Goal: Task Accomplishment & Management: Manage account settings

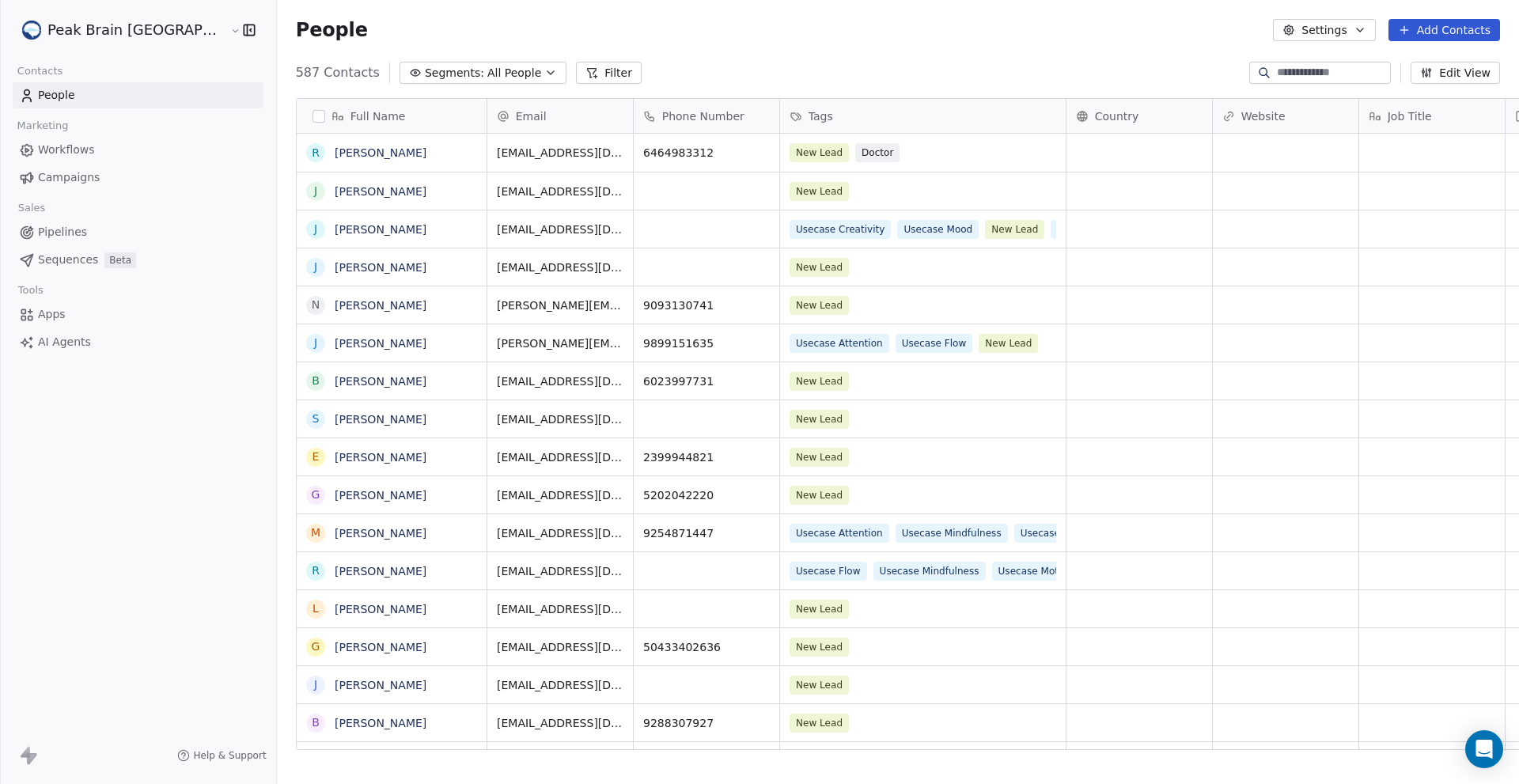
click at [822, 31] on div "People Settings Add Contacts" at bounding box center [897, 30] width 1204 height 22
click at [87, 150] on span "Workflows" at bounding box center [66, 150] width 57 height 17
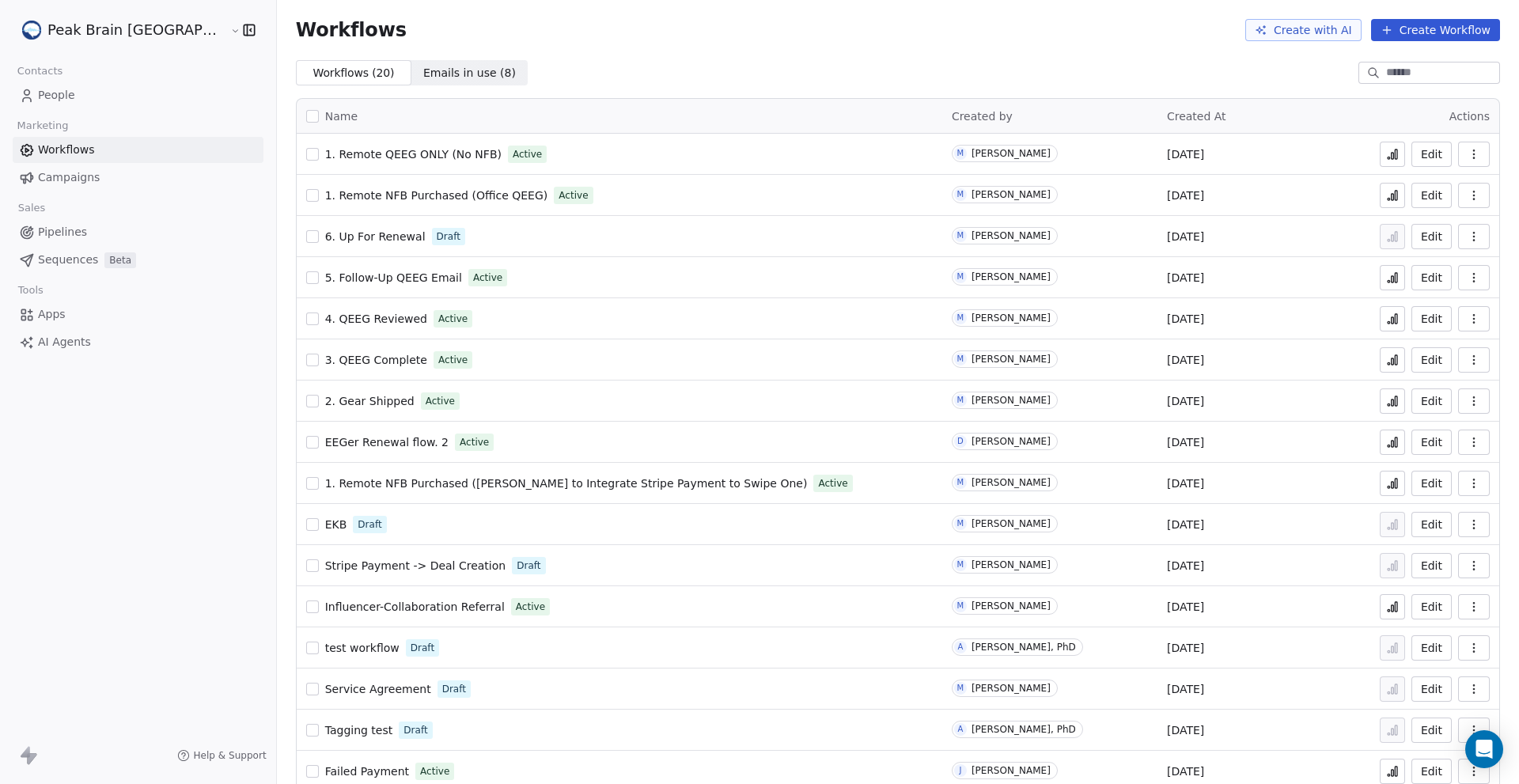
click at [74, 177] on span "Campaigns" at bounding box center [68, 177] width 62 height 17
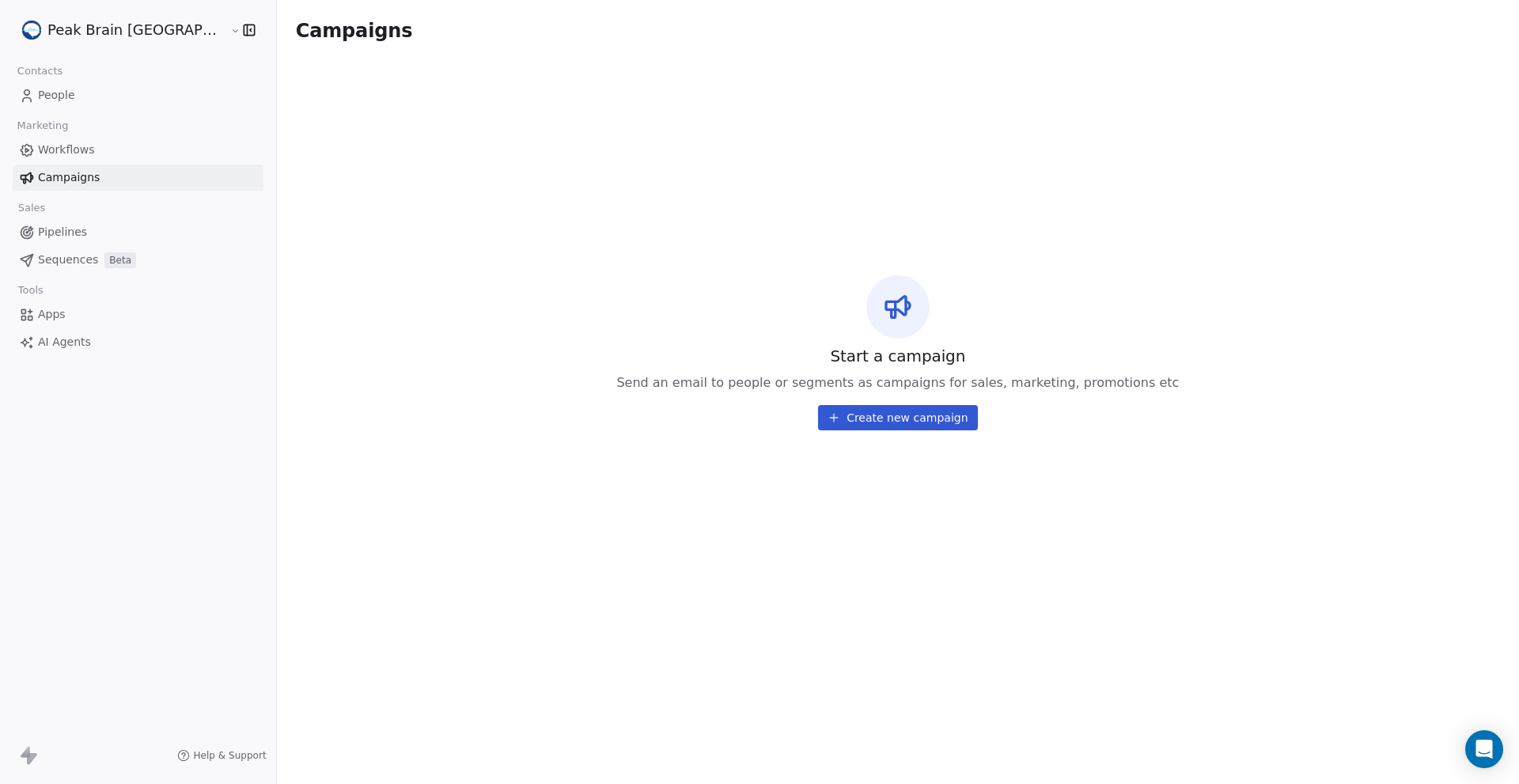
click at [78, 152] on span "Workflows" at bounding box center [66, 150] width 57 height 17
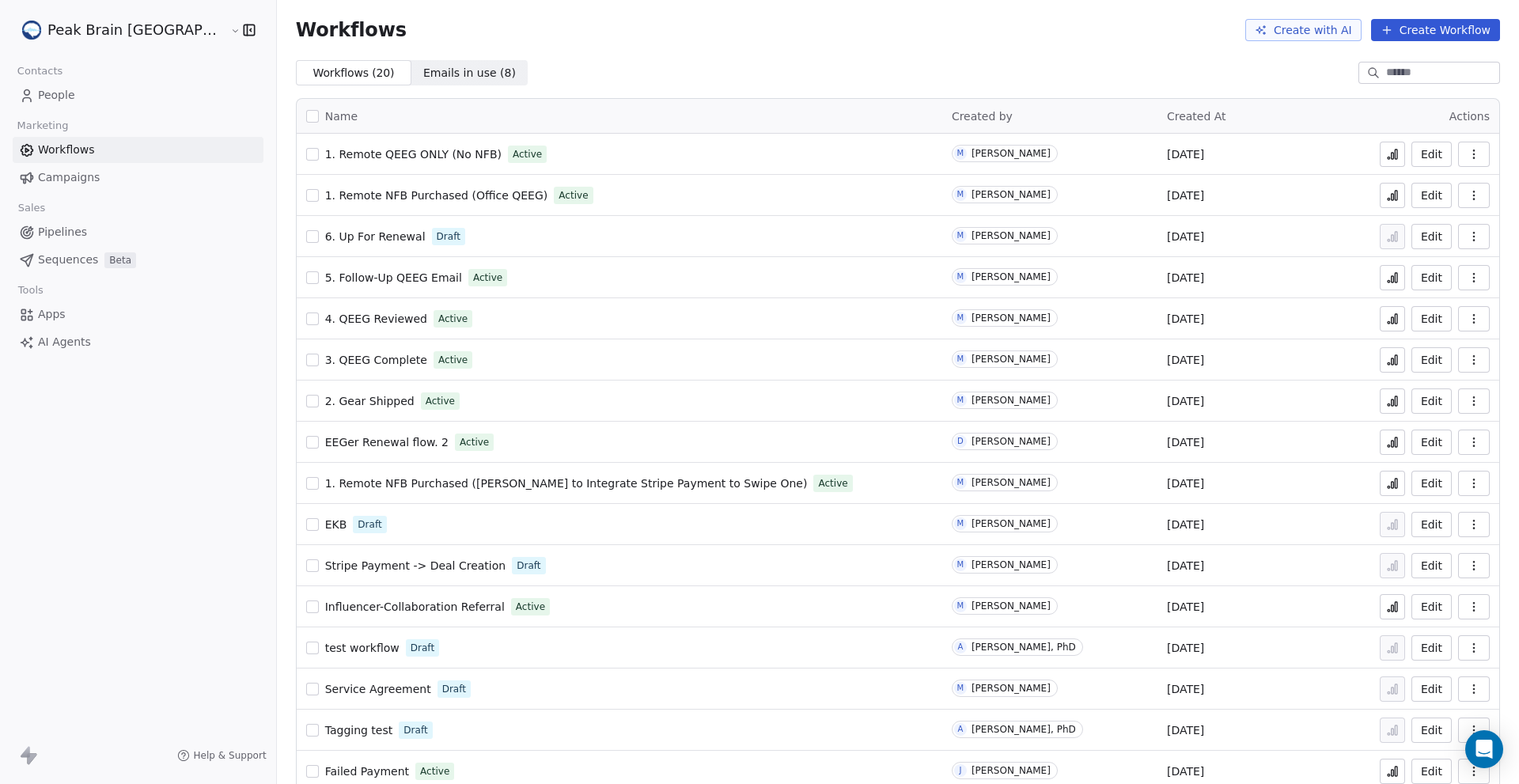
click at [77, 228] on span "Pipelines" at bounding box center [63, 232] width 49 height 17
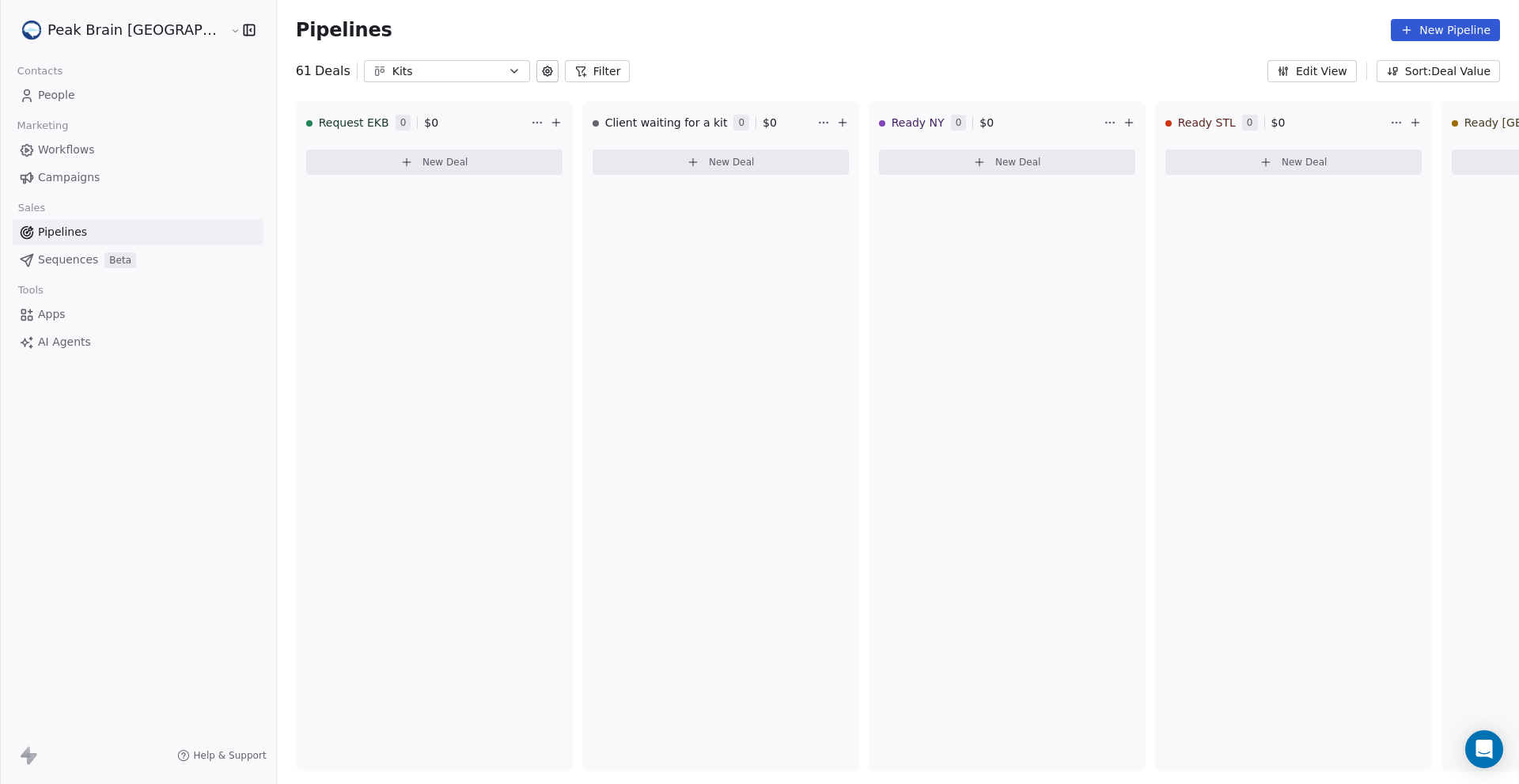
click at [157, 35] on html "Peak Brain [GEOGRAPHIC_DATA] Contacts People Marketing Workflows Campaigns Sale…" at bounding box center [760, 392] width 1519 height 784
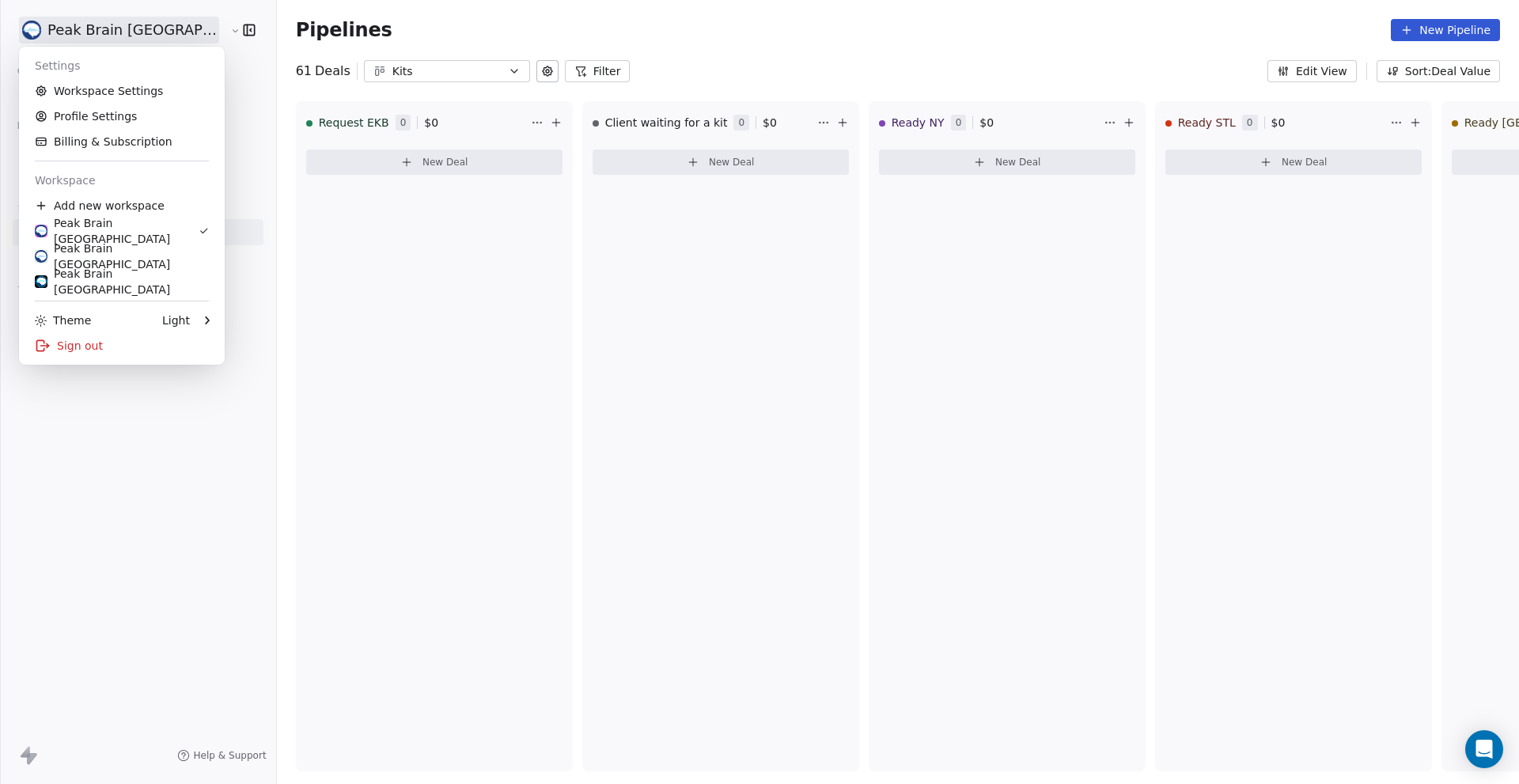
click at [680, 74] on html "Peak Brain [GEOGRAPHIC_DATA] Contacts People Marketing Workflows Campaigns Sale…" at bounding box center [760, 392] width 1519 height 784
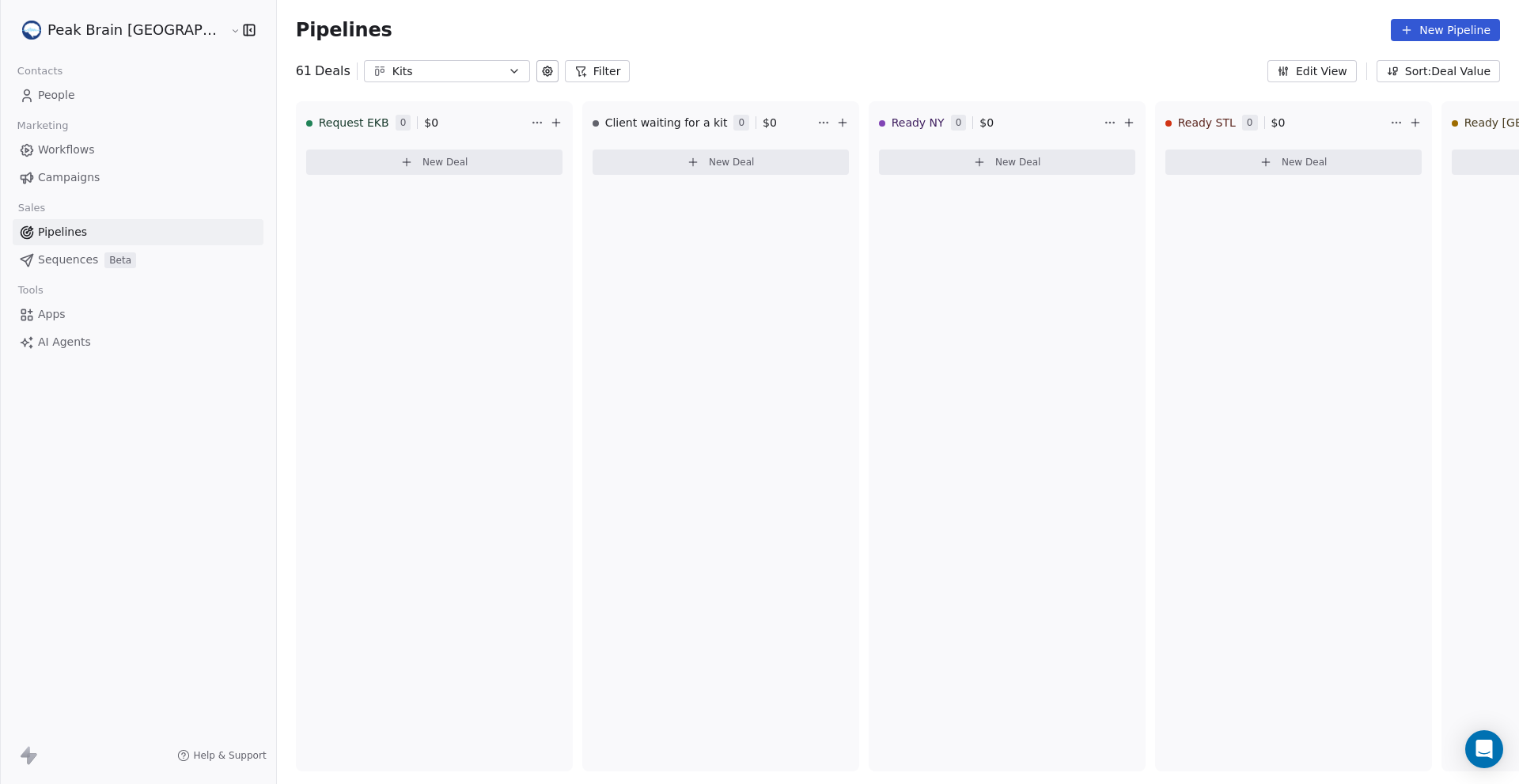
click at [432, 70] on div "Kits" at bounding box center [446, 72] width 109 height 17
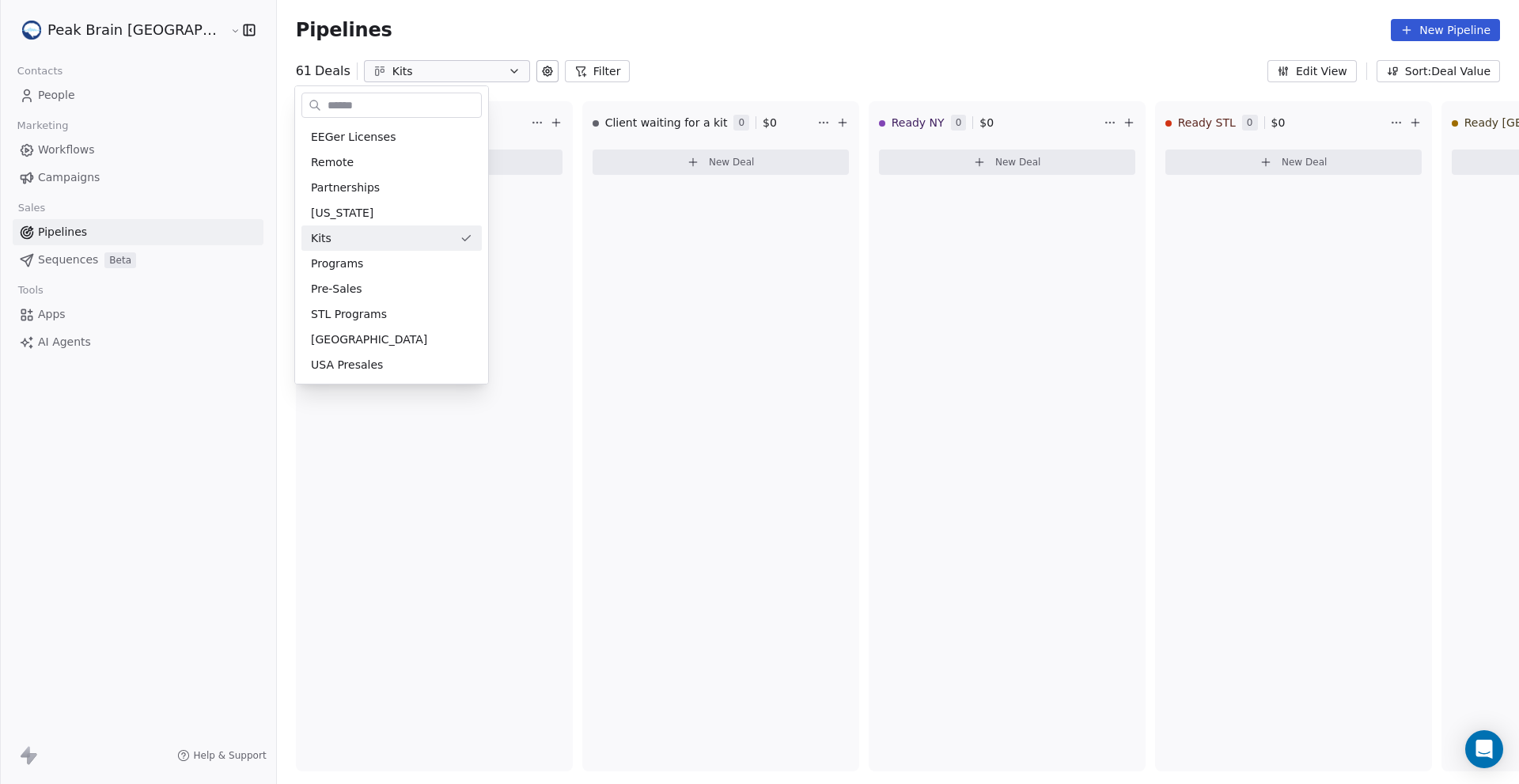
click at [838, 25] on html "Peak Brain [GEOGRAPHIC_DATA] Contacts People Marketing Workflows Campaigns Sale…" at bounding box center [760, 392] width 1519 height 784
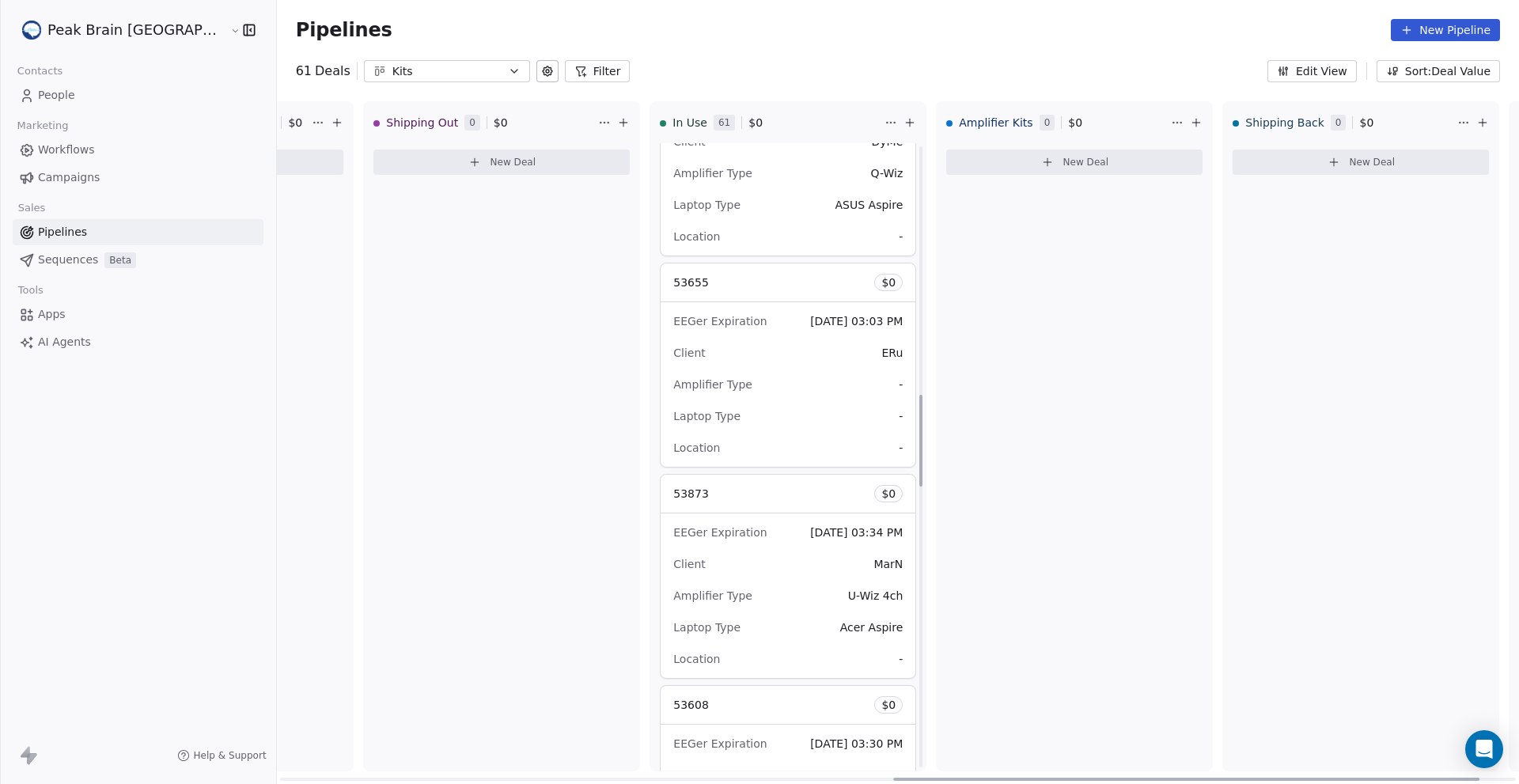
scroll to position [1821, 0]
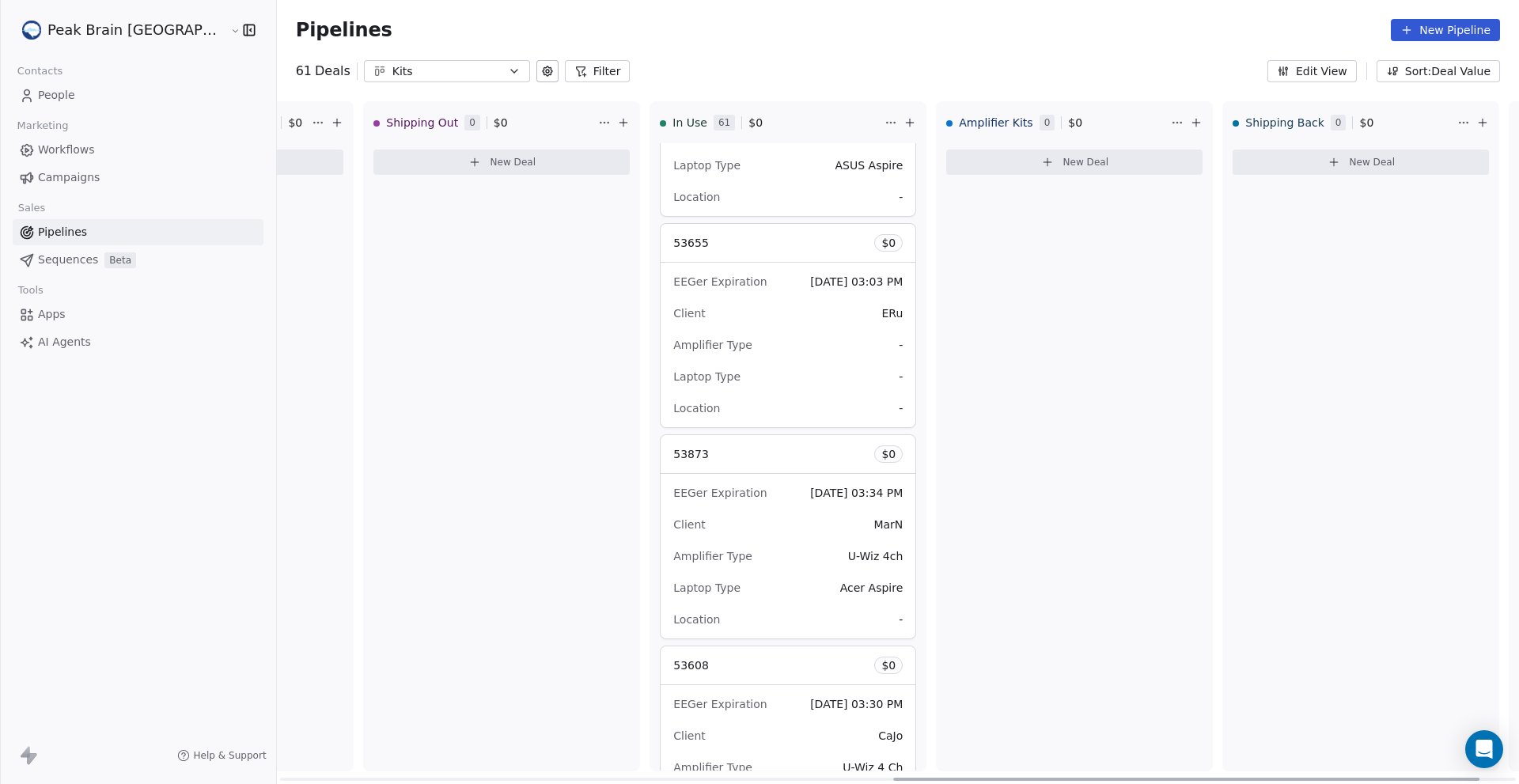
click at [772, 314] on div "Client ERu" at bounding box center [788, 313] width 230 height 25
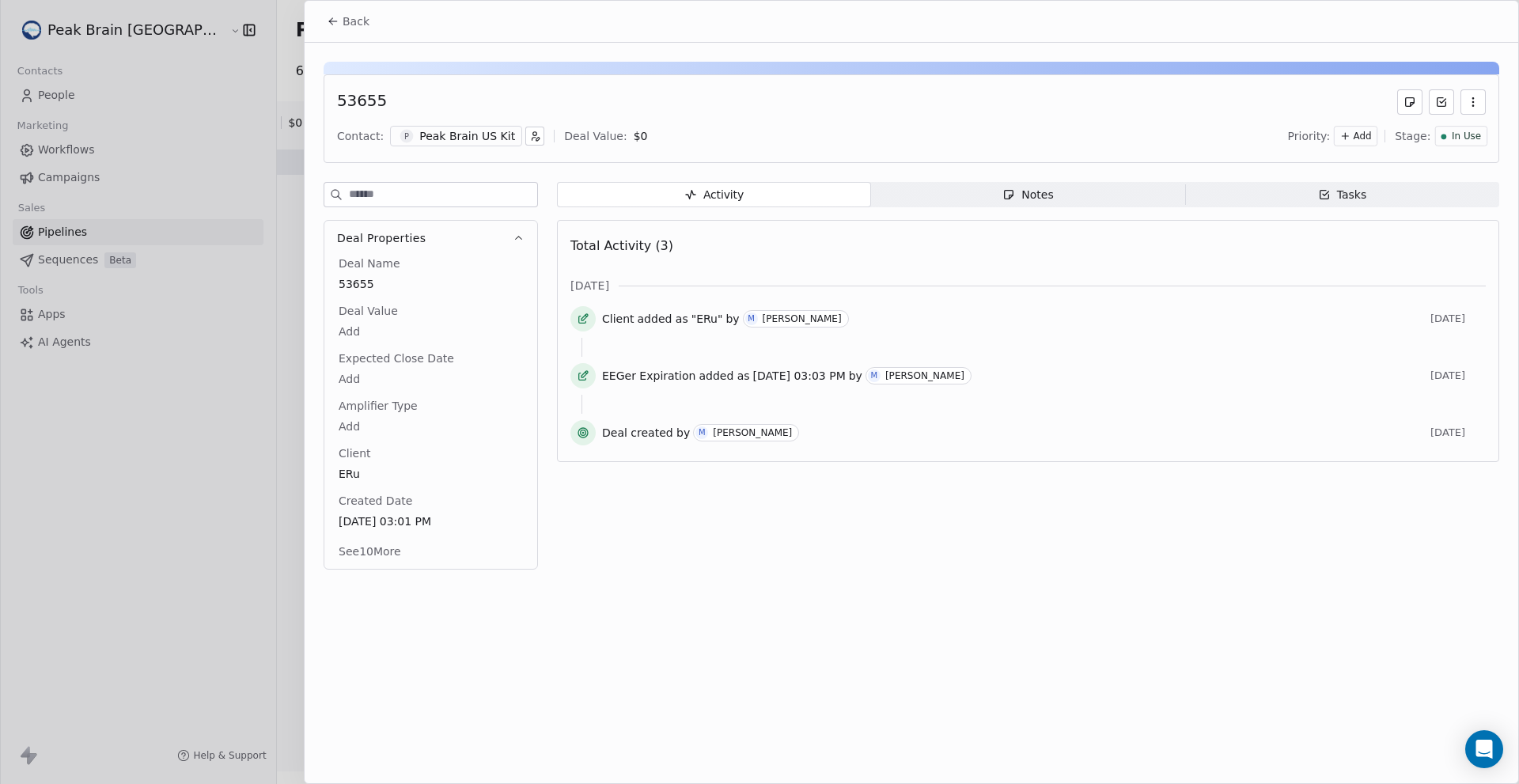
click at [367, 472] on span "ERu" at bounding box center [431, 473] width 184 height 16
click at [371, 473] on span "ERu" at bounding box center [431, 474] width 182 height 16
type textarea "*"
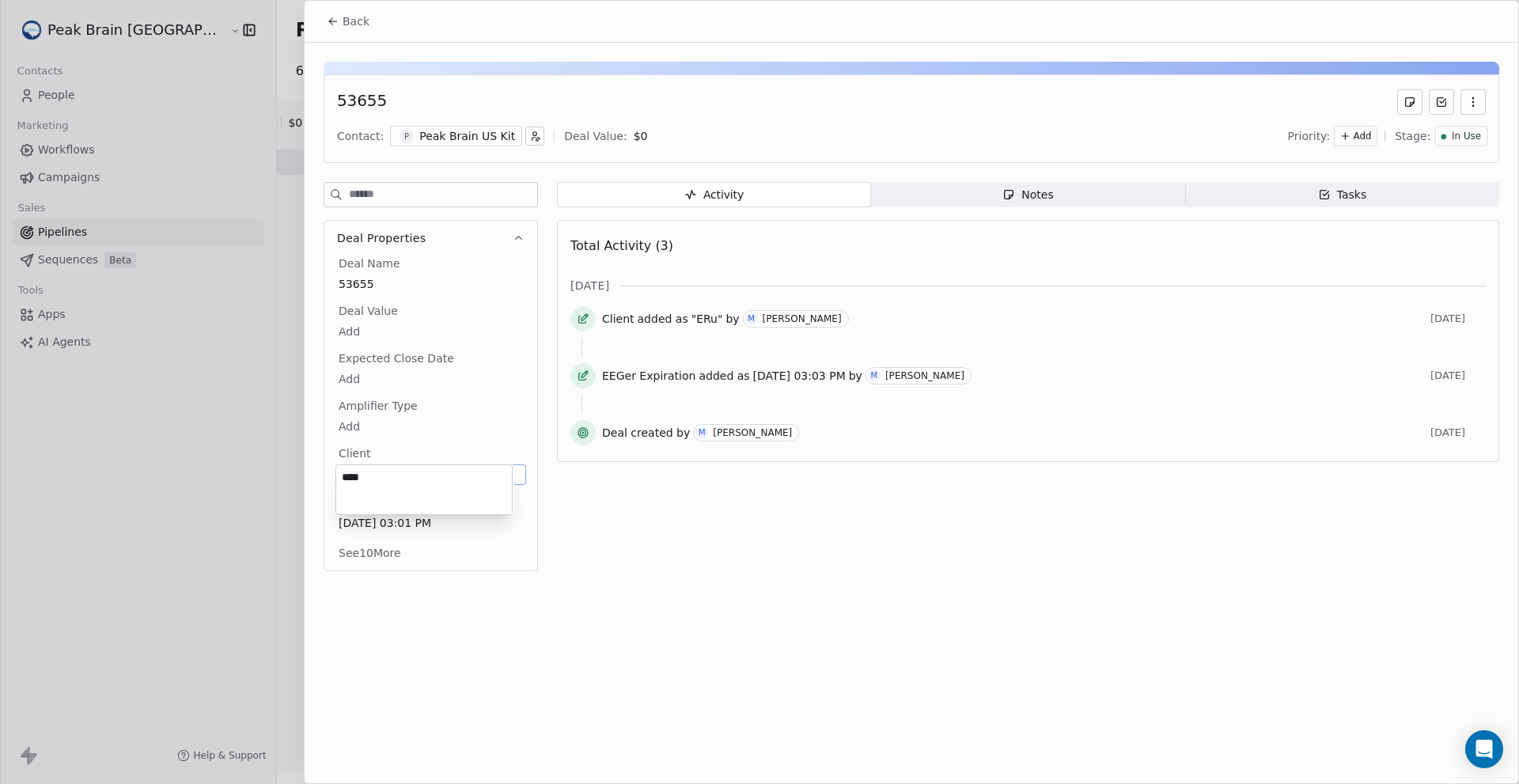
type textarea "****"
click at [655, 648] on html "Peak Brain [GEOGRAPHIC_DATA] Contacts People Marketing Workflows Campaigns Sale…" at bounding box center [760, 392] width 1519 height 784
click at [391, 422] on body "Peak Brain [GEOGRAPHIC_DATA] Contacts People Marketing Workflows Campaigns Sale…" at bounding box center [760, 392] width 1519 height 784
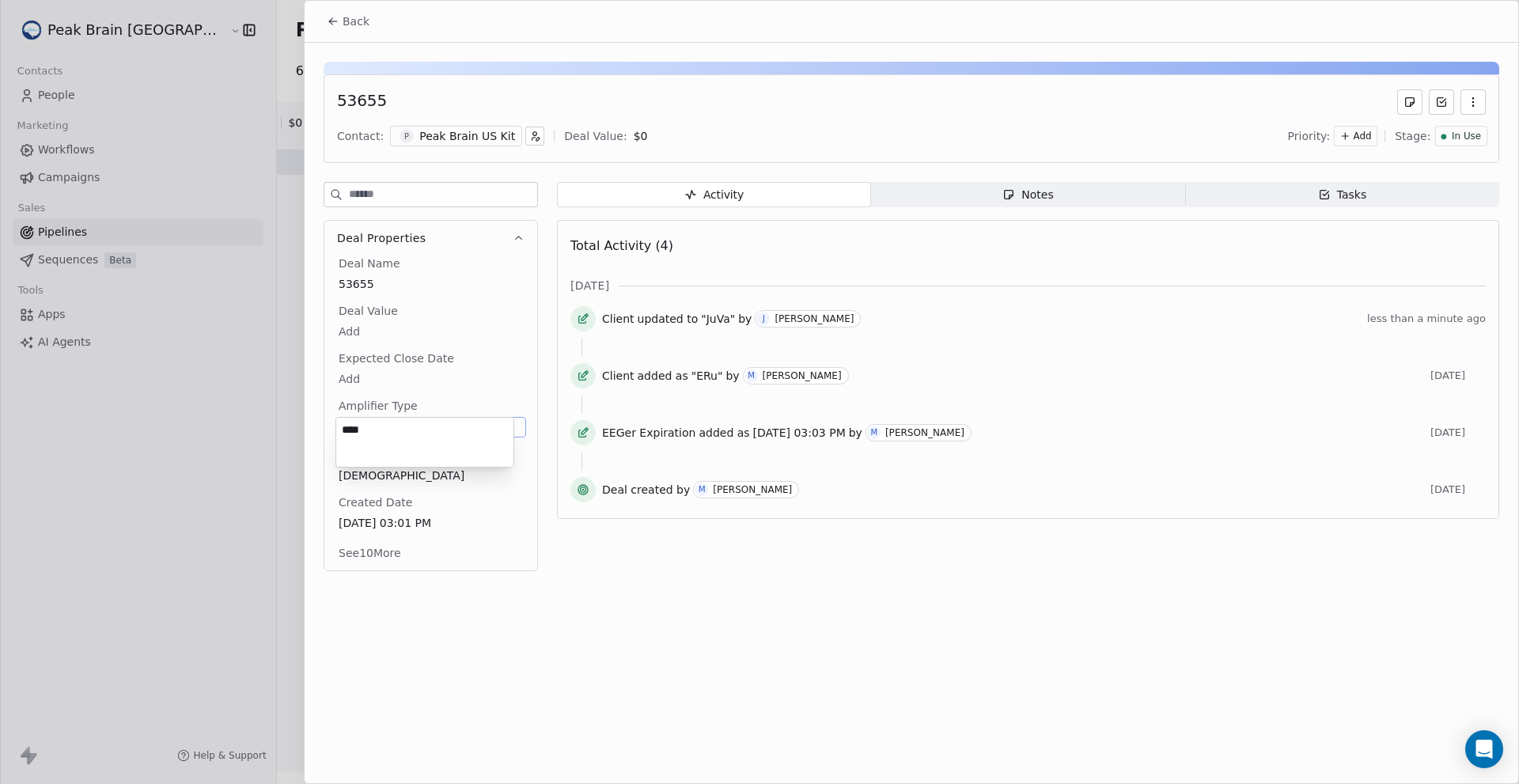
type textarea "****"
click at [896, 641] on html "Peak Brain [GEOGRAPHIC_DATA] Contacts People Marketing Workflows Campaigns Sale…" at bounding box center [760, 392] width 1519 height 784
click at [324, 20] on button "Back" at bounding box center [347, 21] width 62 height 29
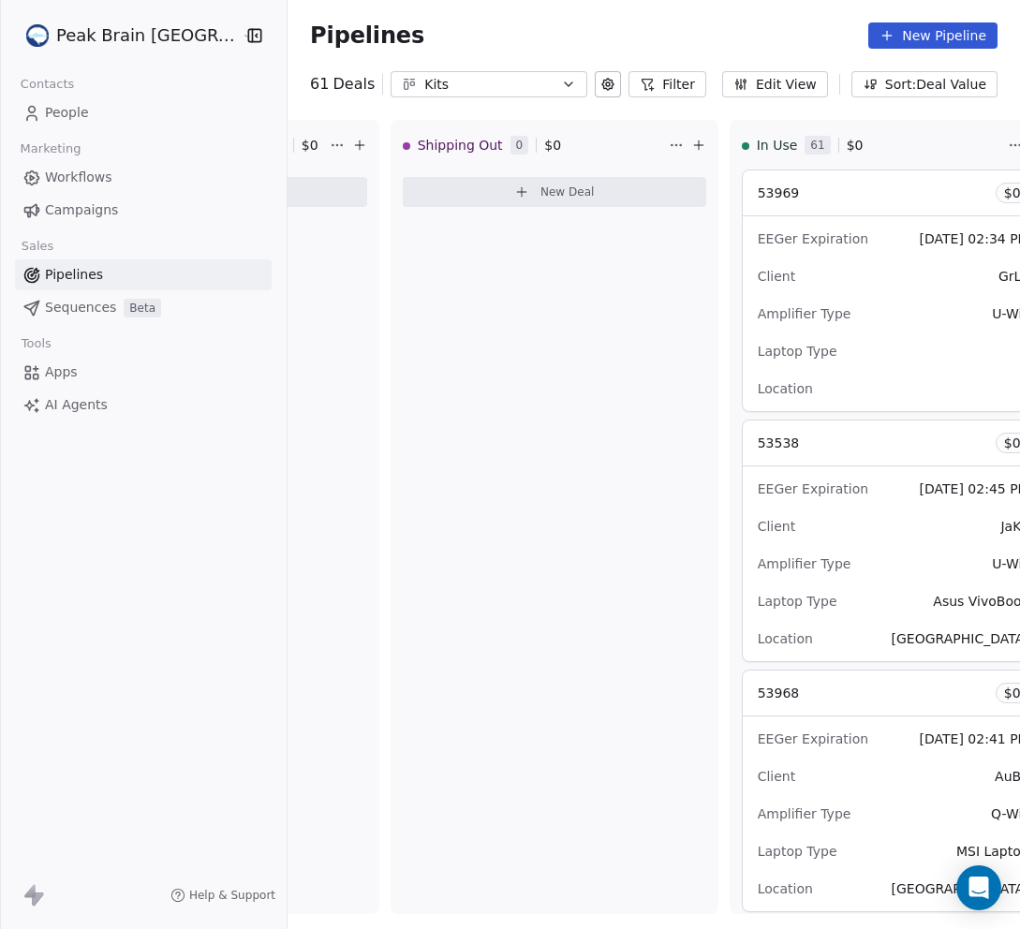
click at [639, 81] on icon at bounding box center [646, 84] width 15 height 15
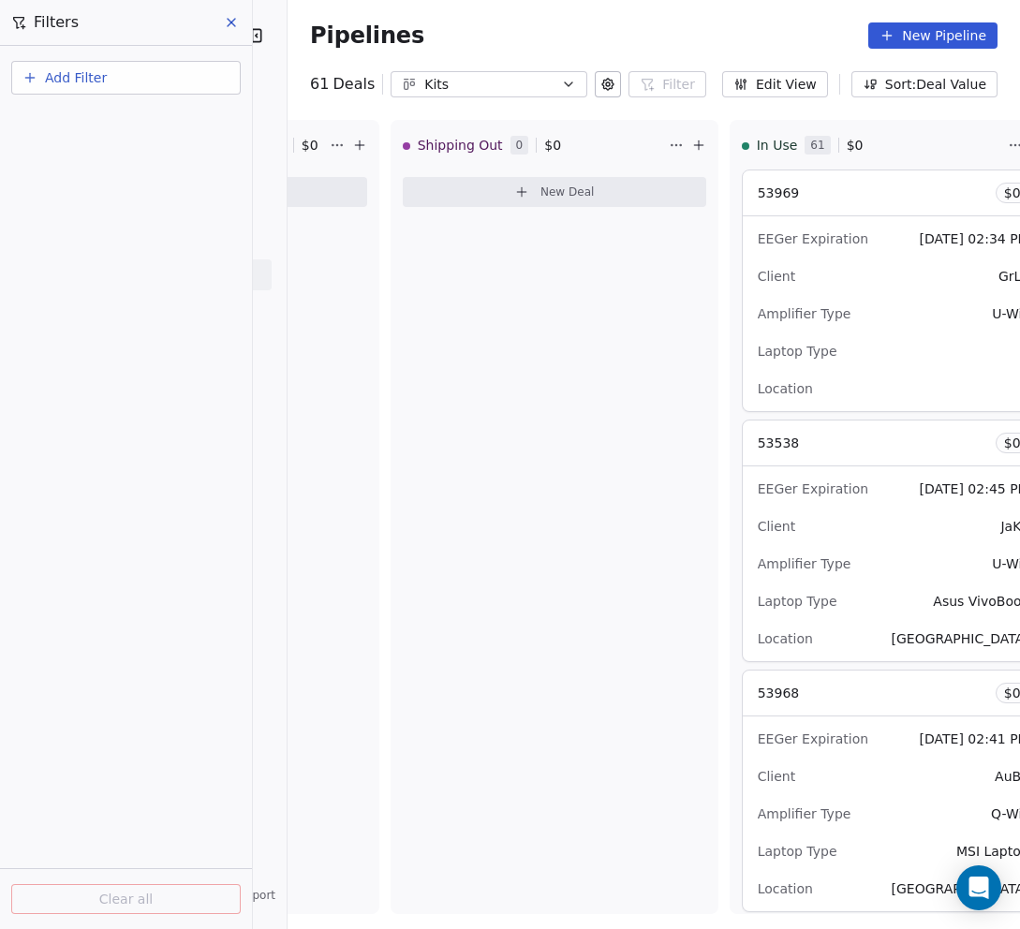
click at [740, 40] on div "Pipelines New Pipeline" at bounding box center [653, 35] width 687 height 26
click at [767, 33] on div "Pipelines New Pipeline" at bounding box center [653, 35] width 687 height 26
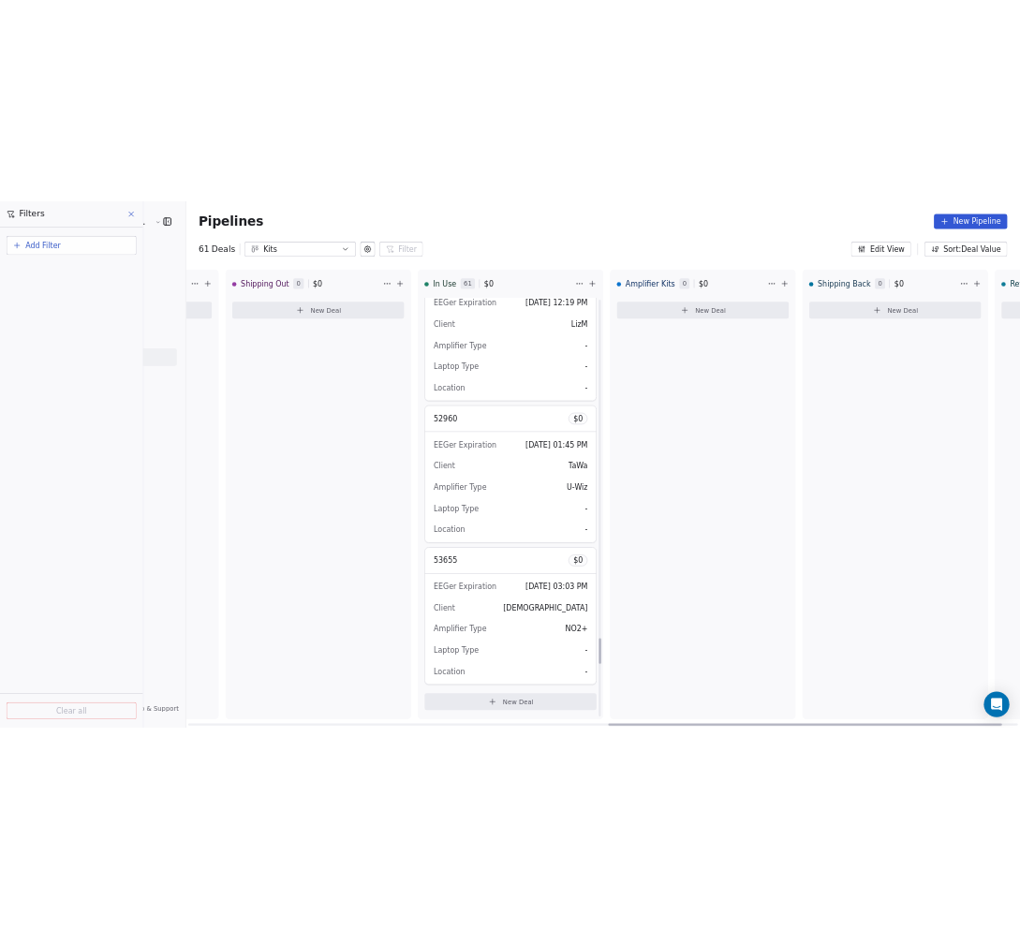
scroll to position [9809, 0]
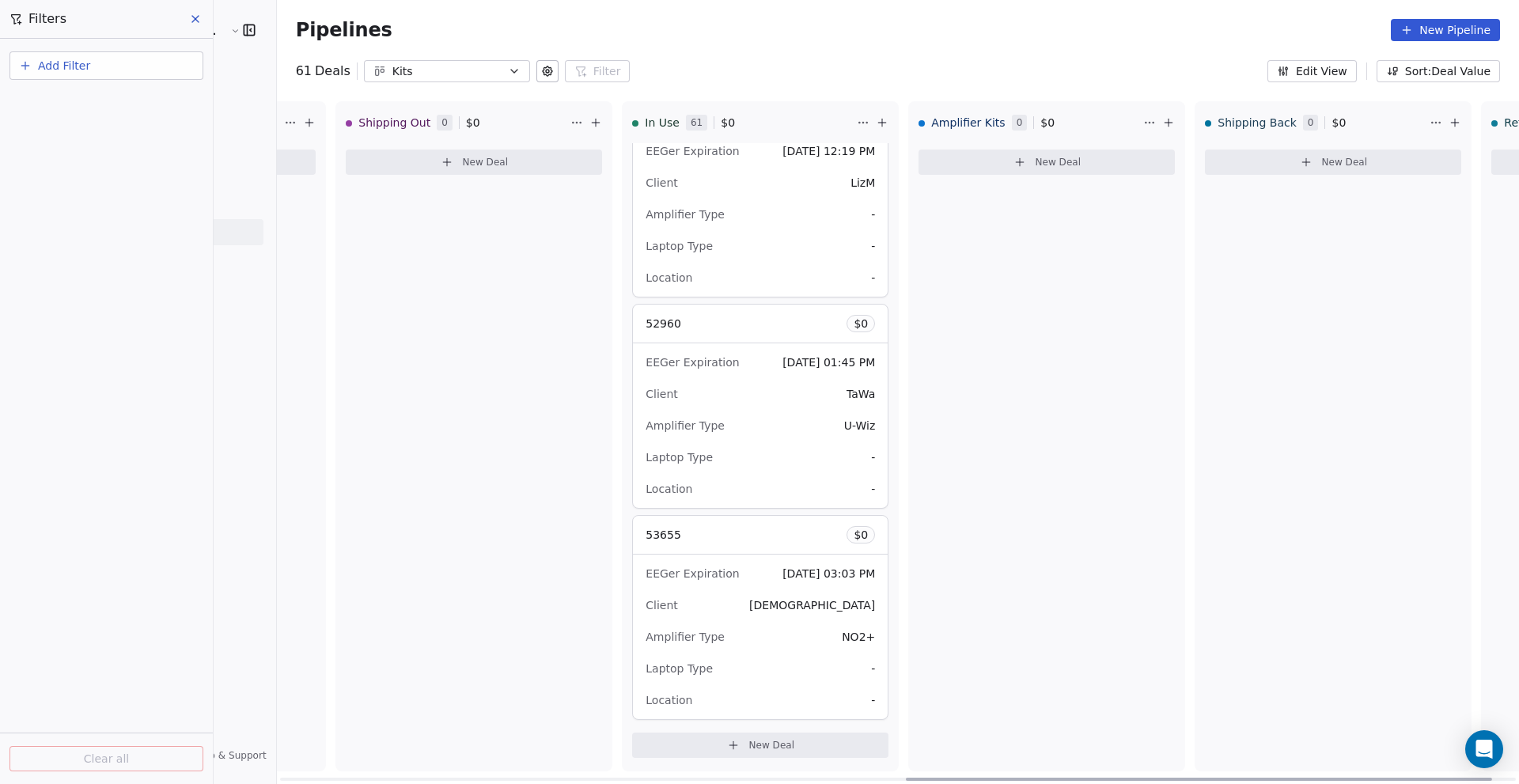
click at [749, 738] on span "New Deal" at bounding box center [772, 744] width 46 height 13
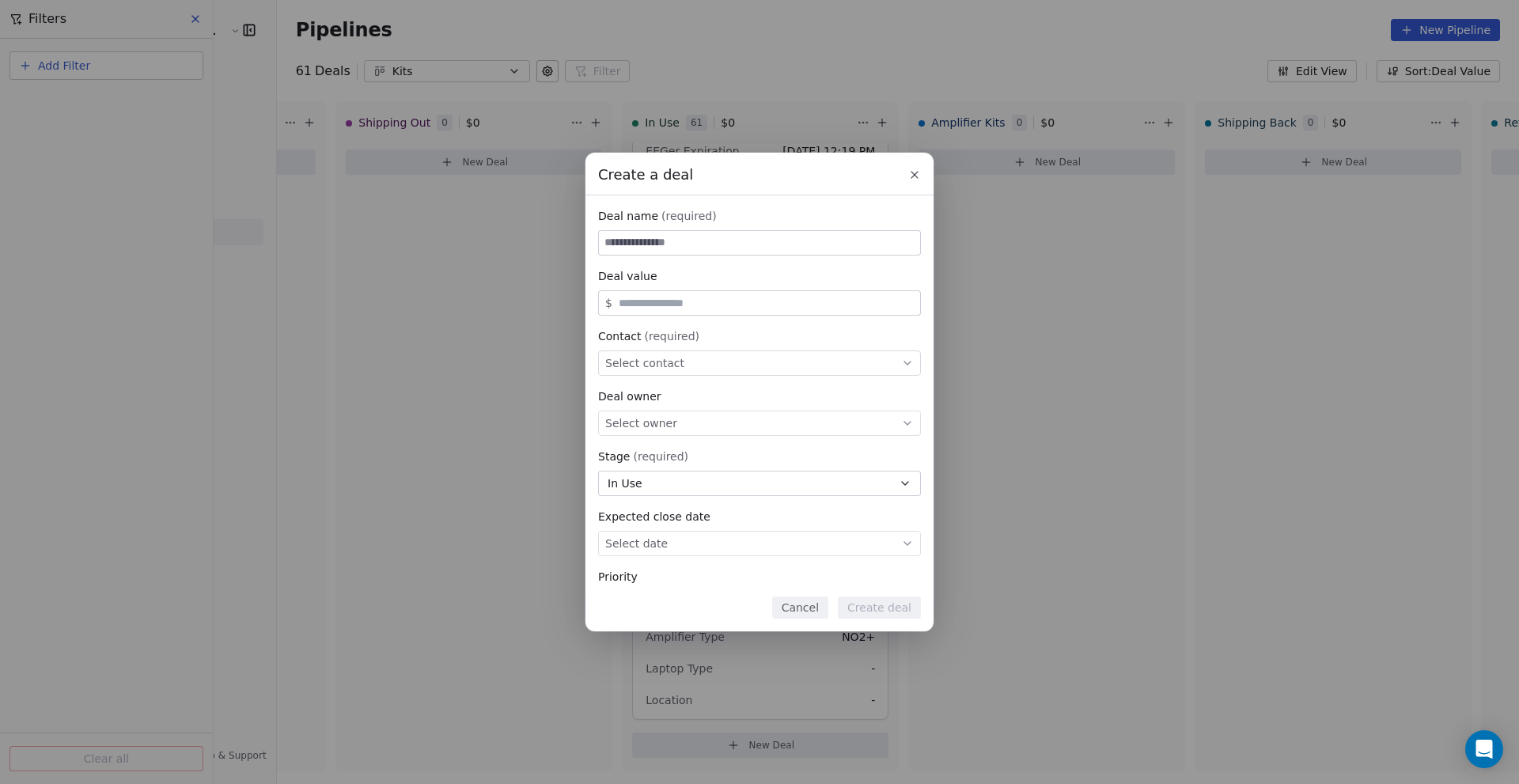
click at [910, 183] on button at bounding box center [914, 175] width 19 height 19
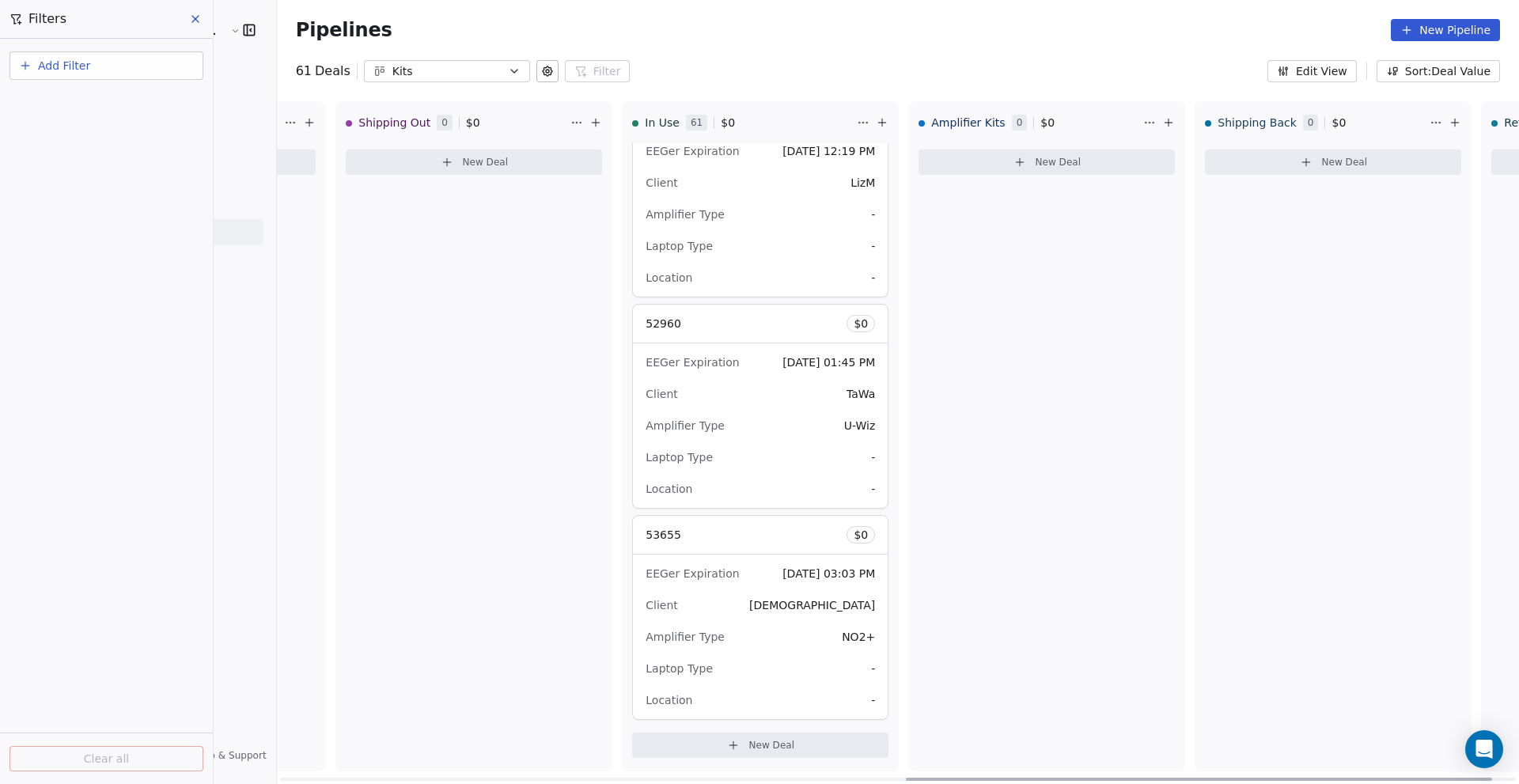
click at [644, 528] on div "53655 $ 0" at bounding box center [760, 534] width 254 height 38
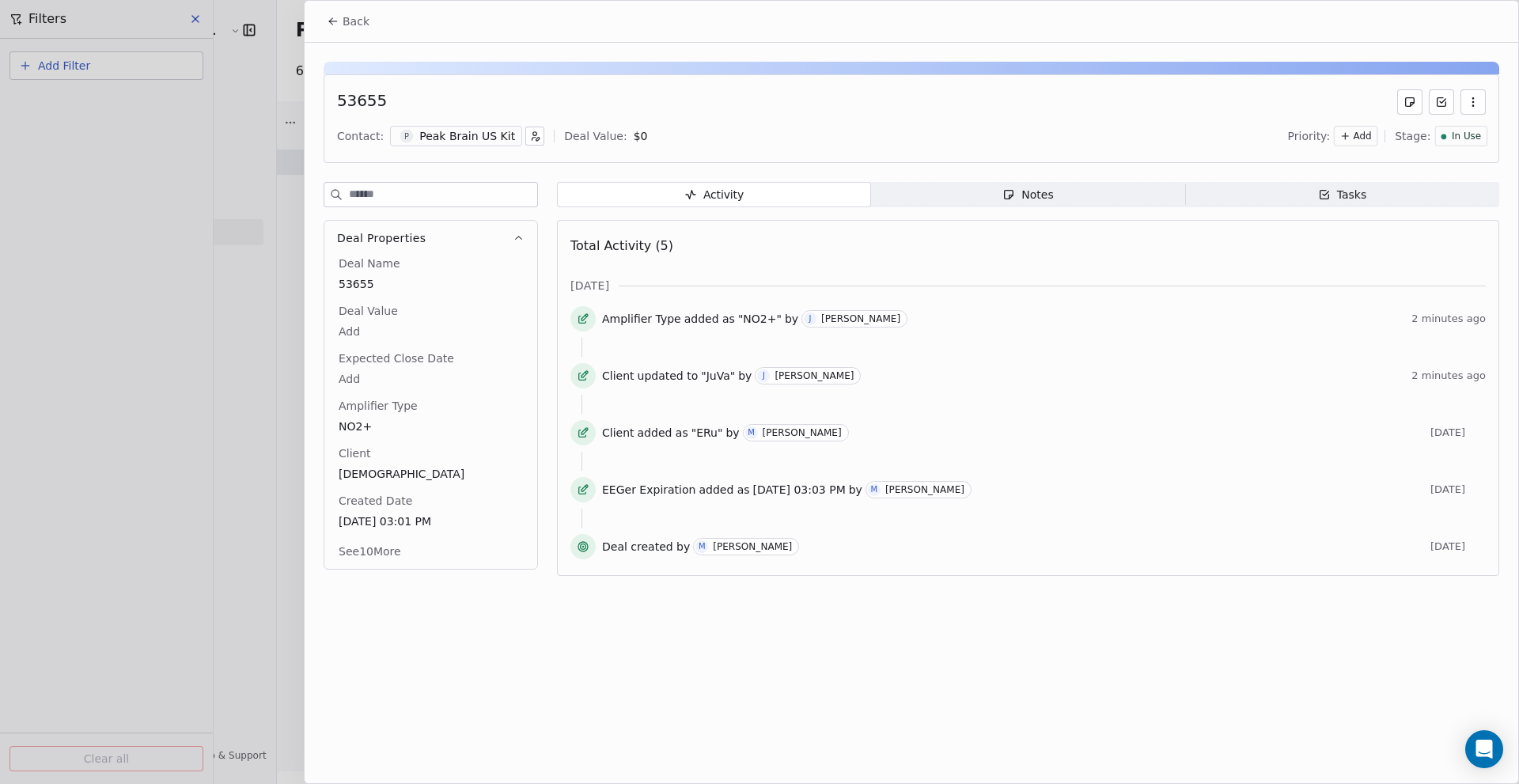
click at [469, 93] on div "53655" at bounding box center [911, 102] width 1148 height 25
click at [350, 20] on span "Back" at bounding box center [356, 21] width 27 height 16
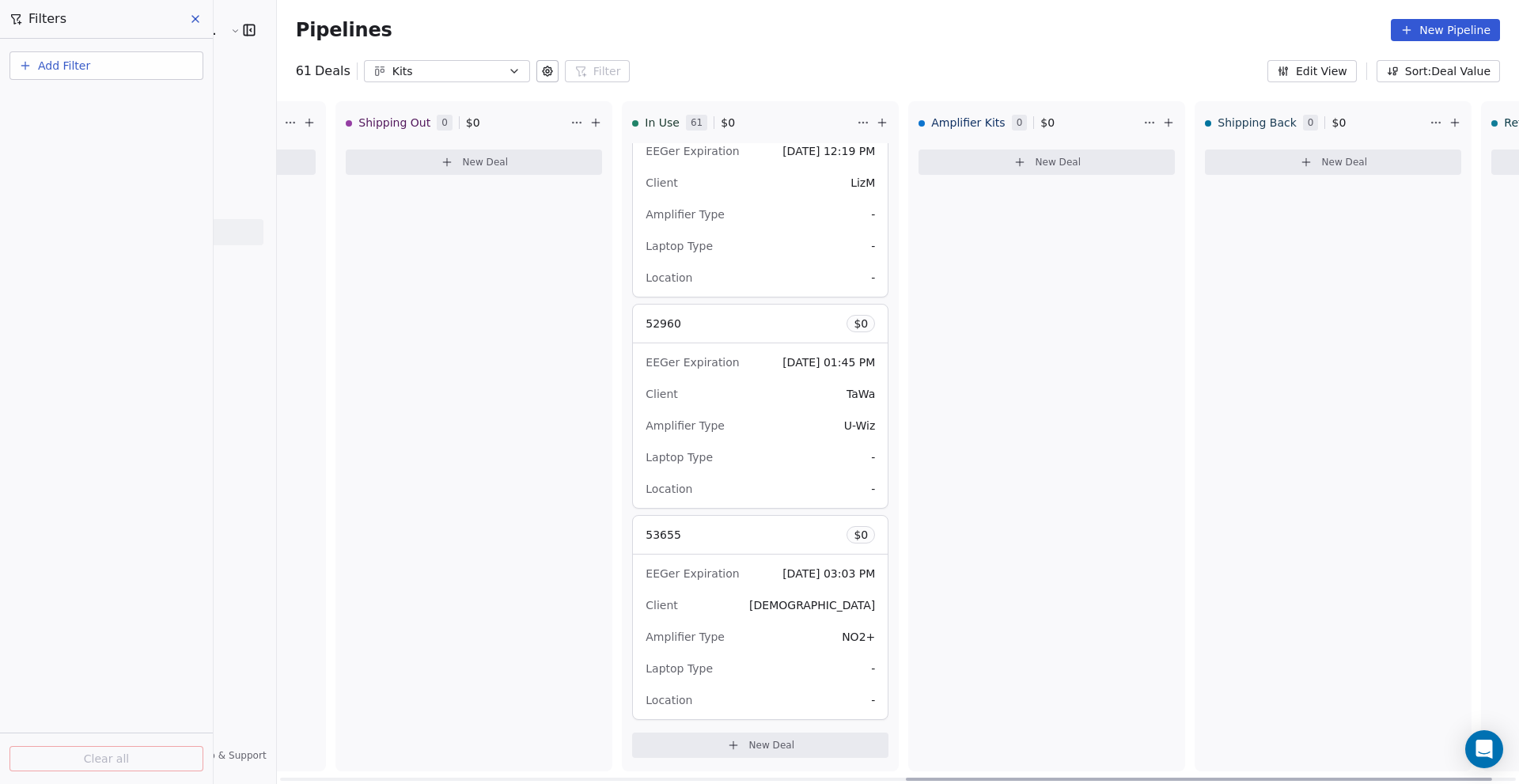
click at [666, 737] on button "New Deal" at bounding box center [760, 745] width 256 height 25
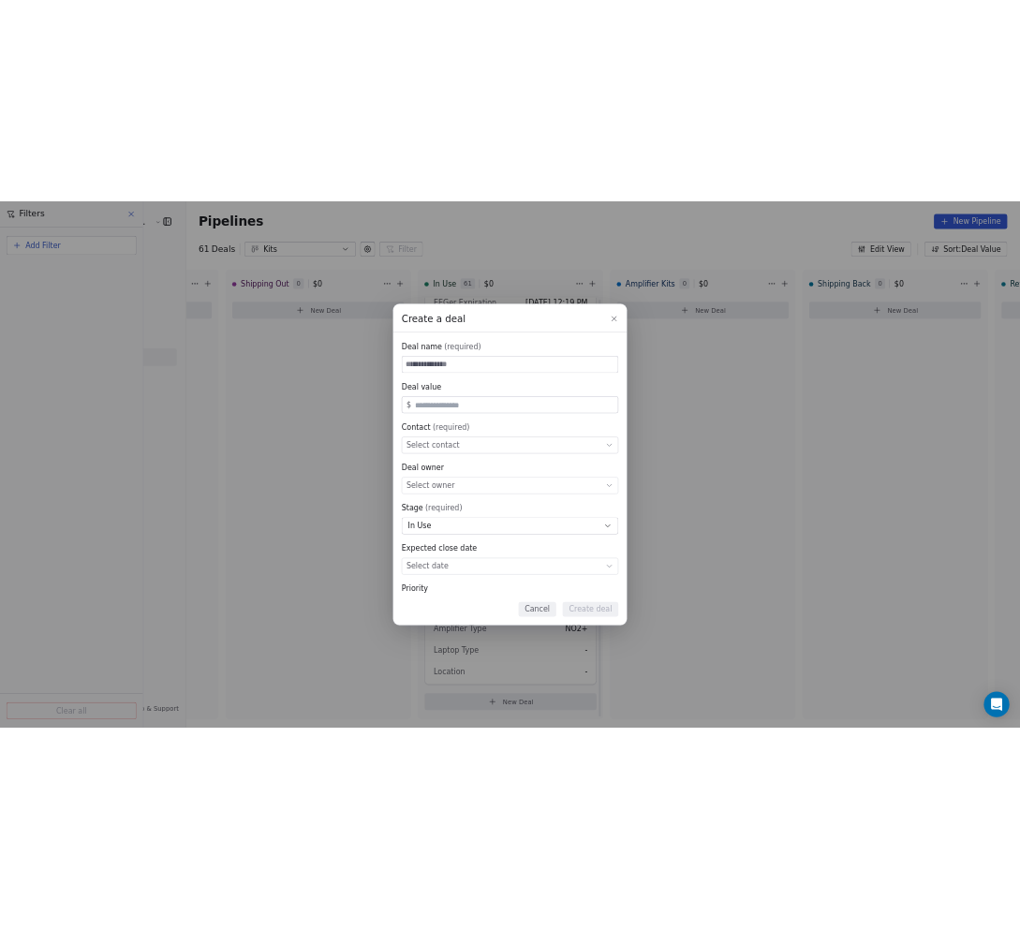
scroll to position [9808, 0]
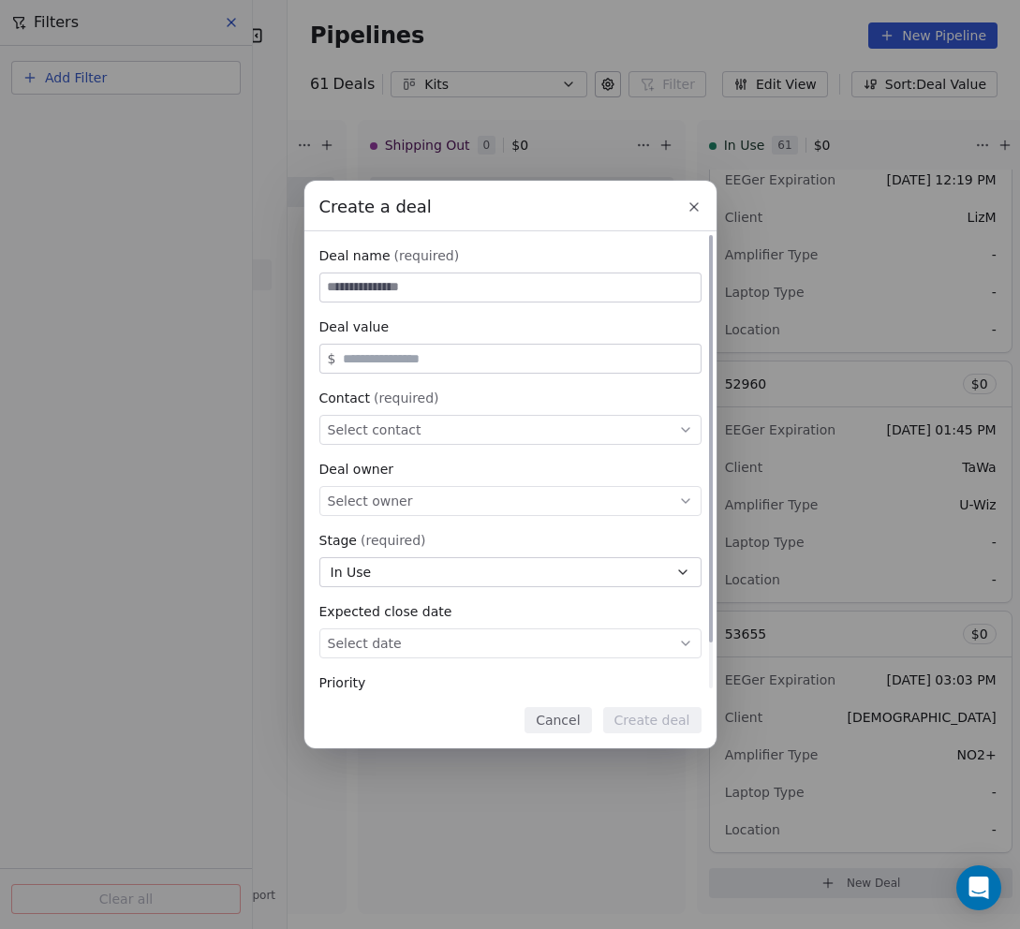
click at [490, 292] on input at bounding box center [510, 287] width 380 height 28
type input "*"
type input "*****"
click at [420, 352] on input "text" at bounding box center [517, 359] width 357 height 14
click at [418, 432] on div "Select contact" at bounding box center [510, 430] width 382 height 30
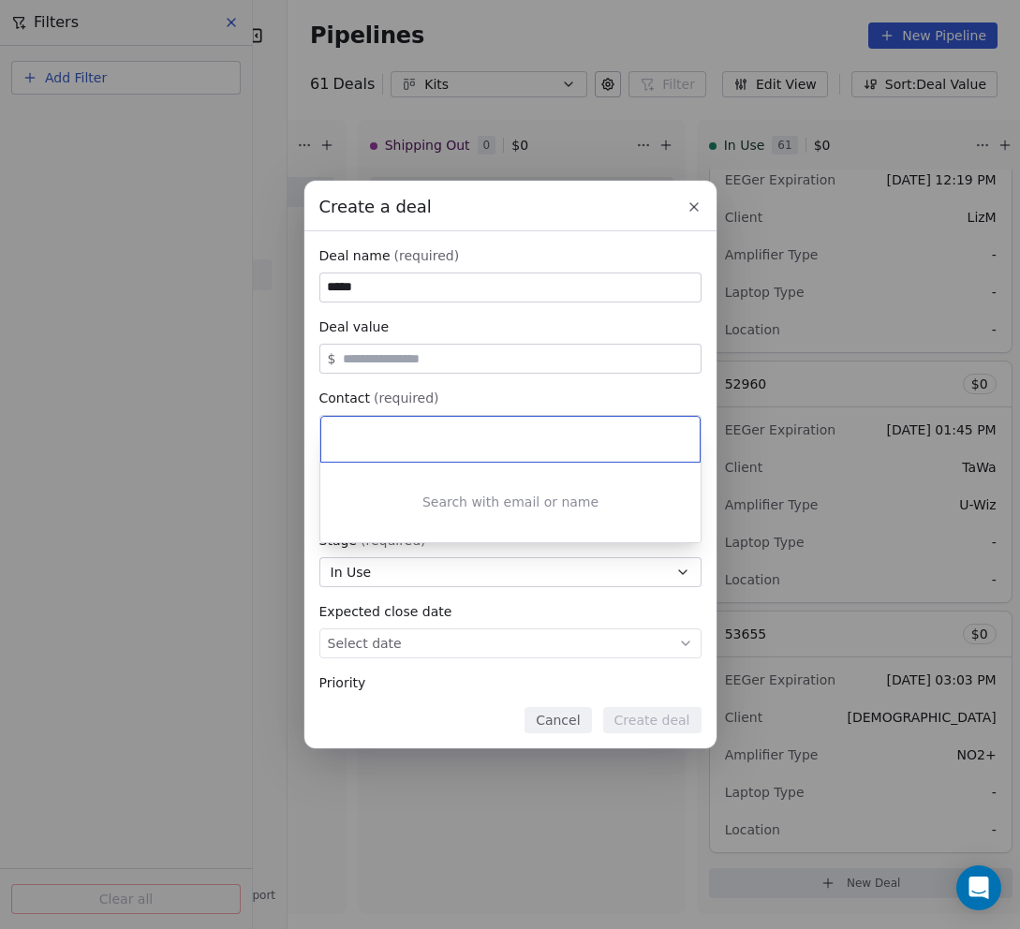
click at [418, 432] on input at bounding box center [512, 439] width 352 height 21
click at [305, 503] on div "Create a deal Deal name (required) ***** Deal value $ Contact (required) Select…" at bounding box center [510, 464] width 1020 height 567
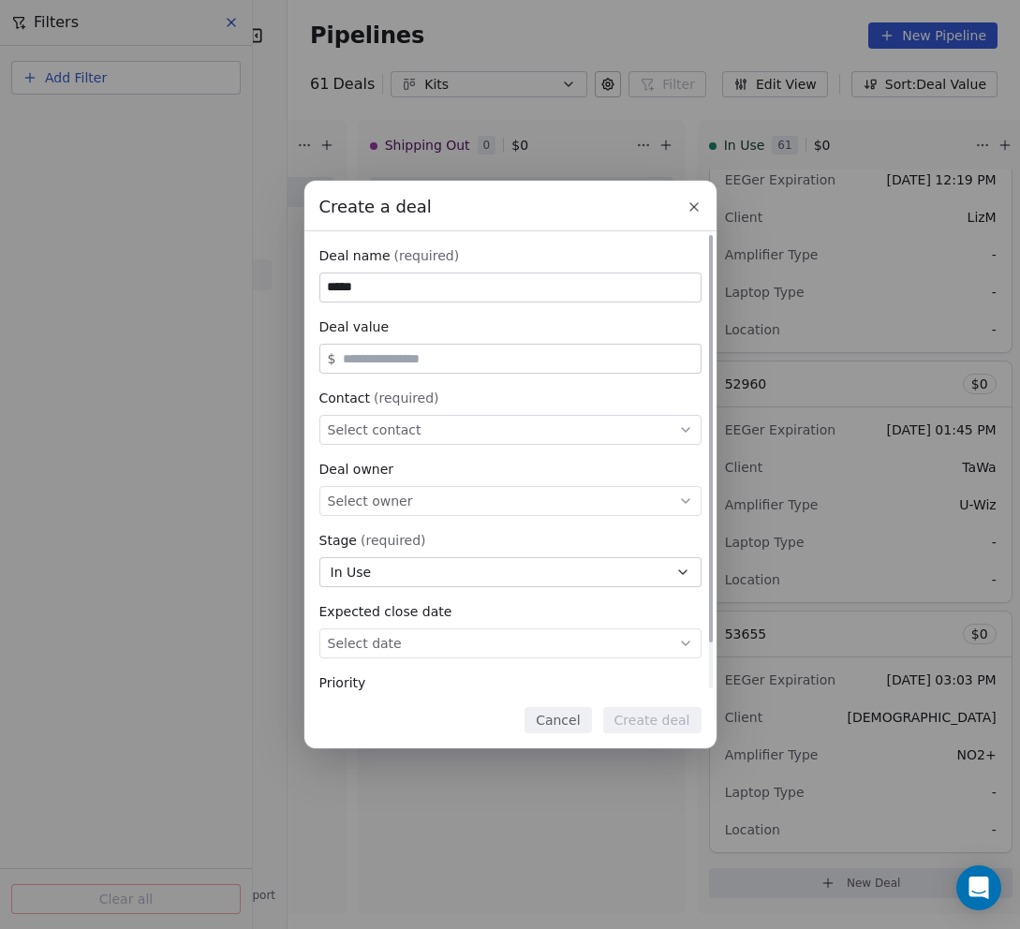
click at [393, 496] on span "Select owner" at bounding box center [370, 501] width 85 height 19
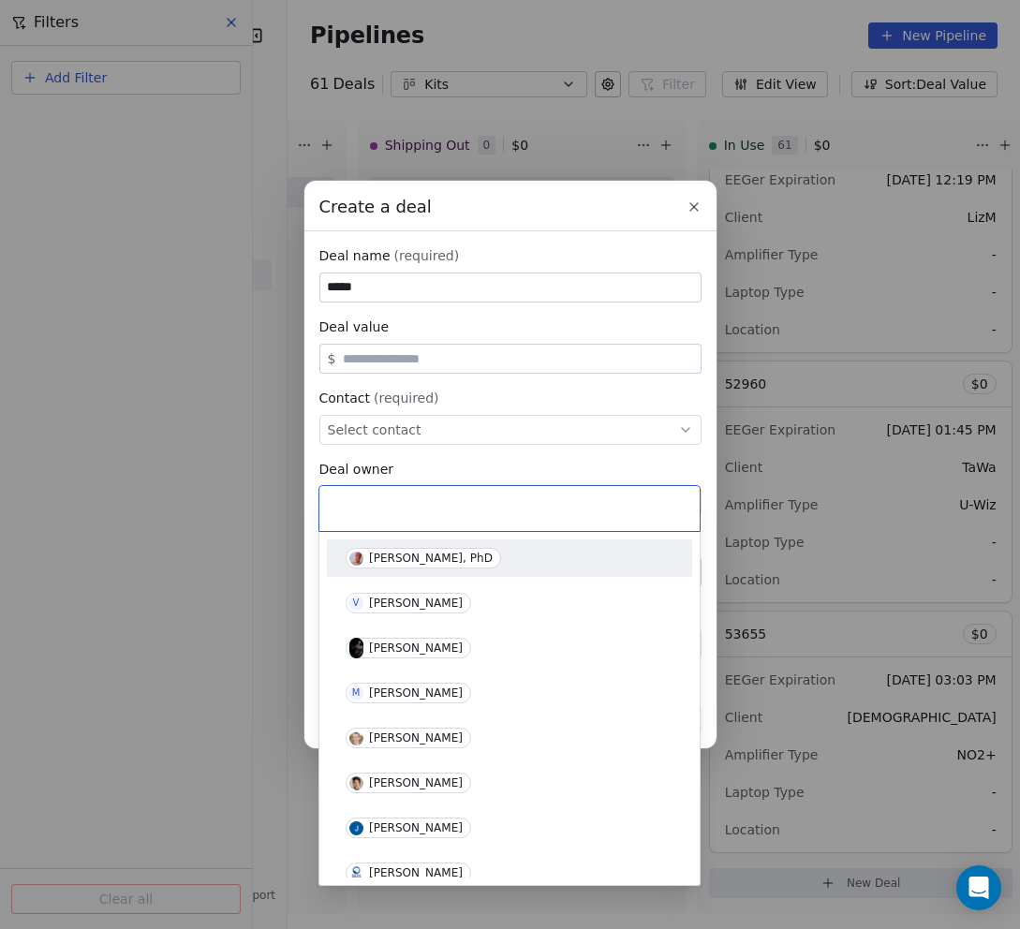
click at [471, 446] on div "Create a deal Deal name (required) ***** Deal value $ Contact (required) Select…" at bounding box center [510, 464] width 1020 height 567
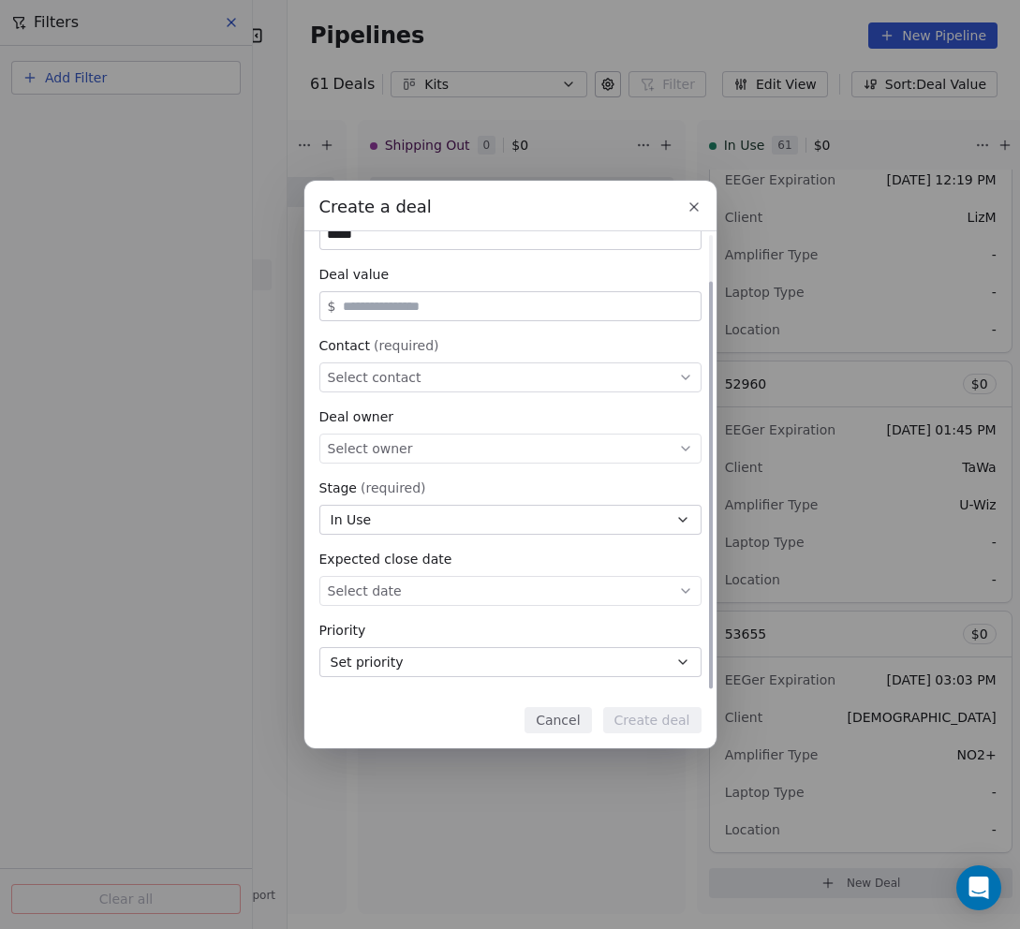
scroll to position [0, 0]
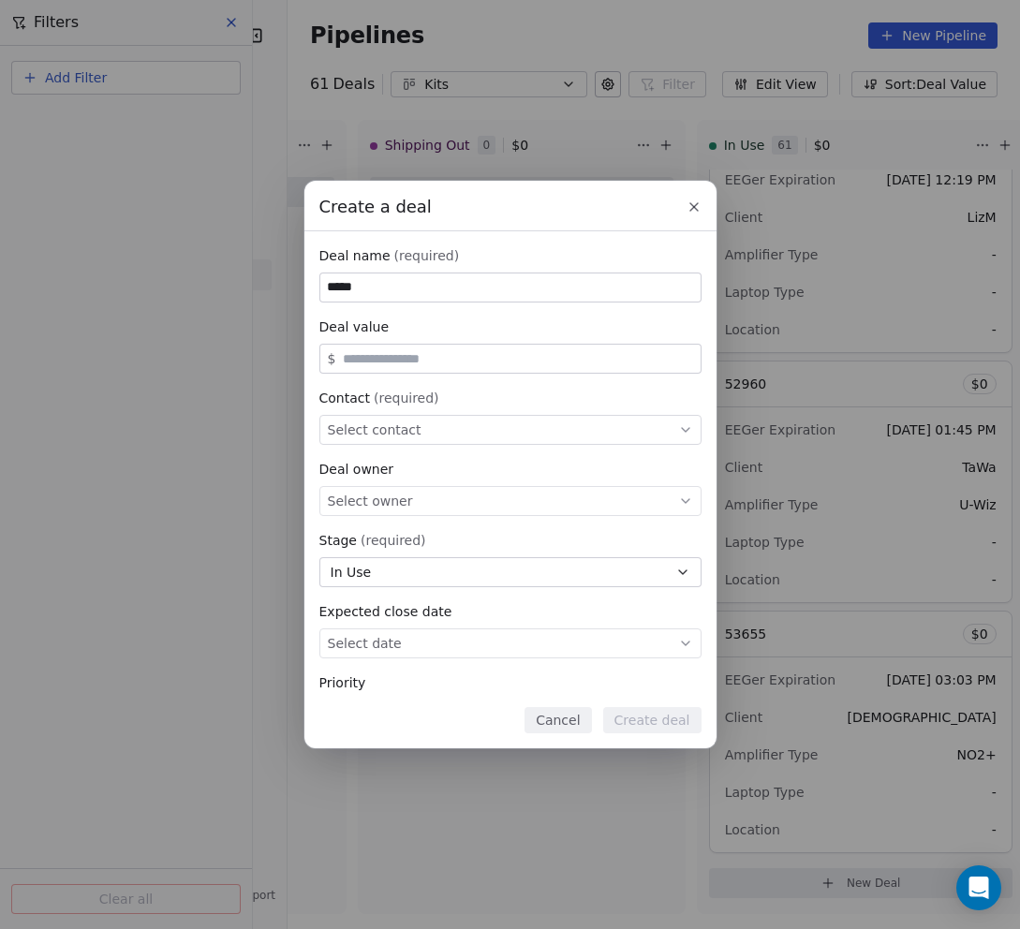
click at [695, 209] on icon at bounding box center [693, 206] width 7 height 7
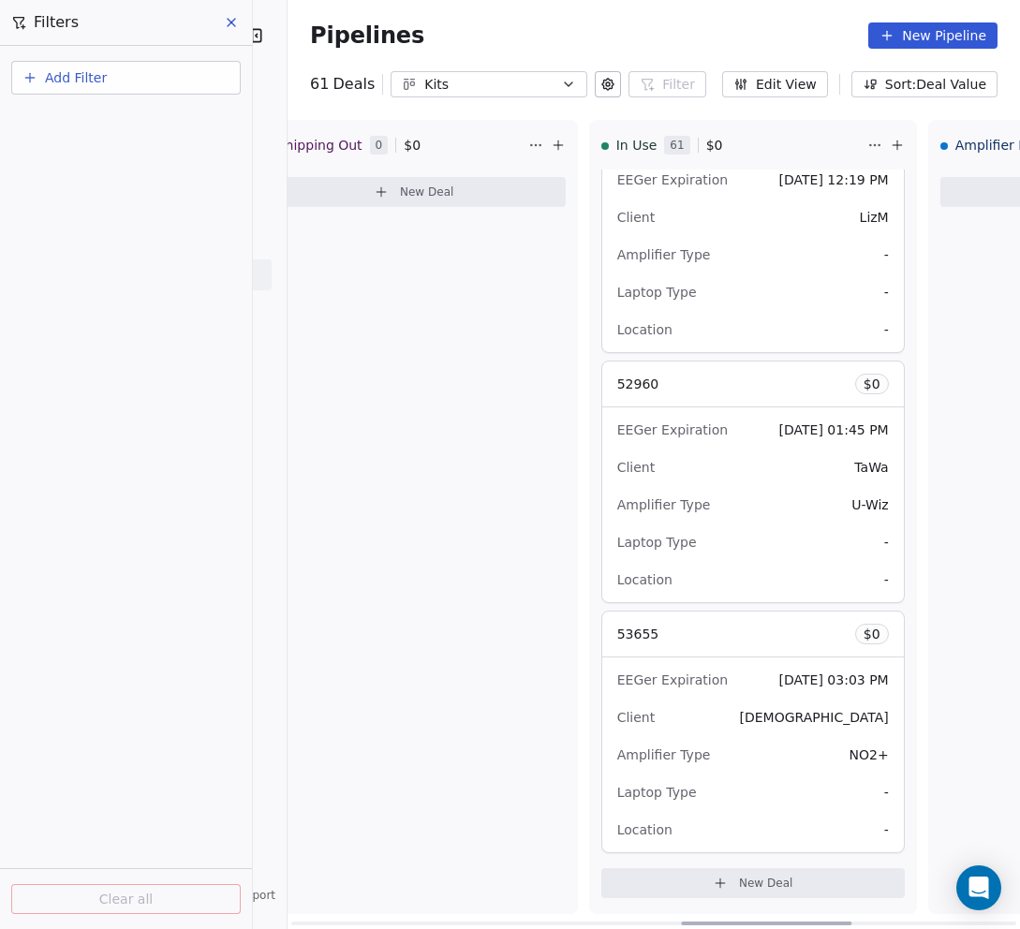
scroll to position [0, 1757]
click at [888, 150] on icon at bounding box center [895, 145] width 15 height 15
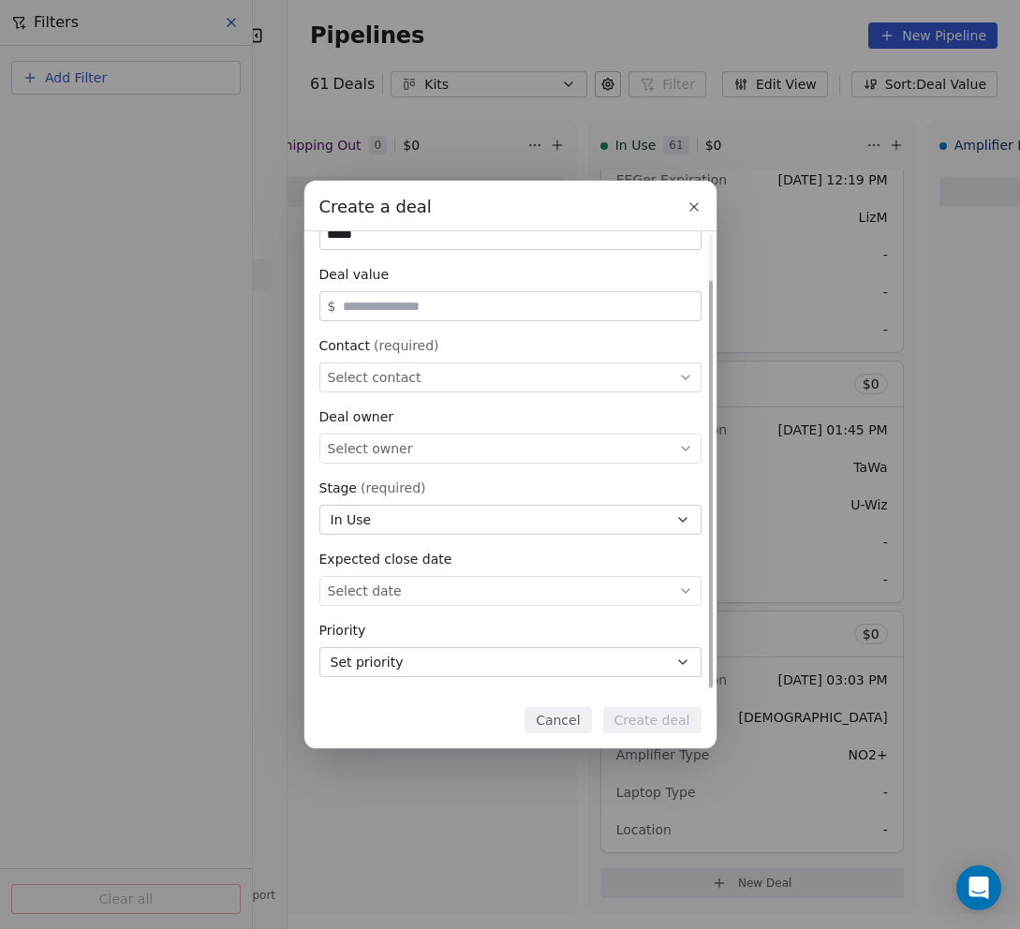
scroll to position [51, 0]
click at [562, 719] on button "Cancel" at bounding box center [557, 720] width 66 height 26
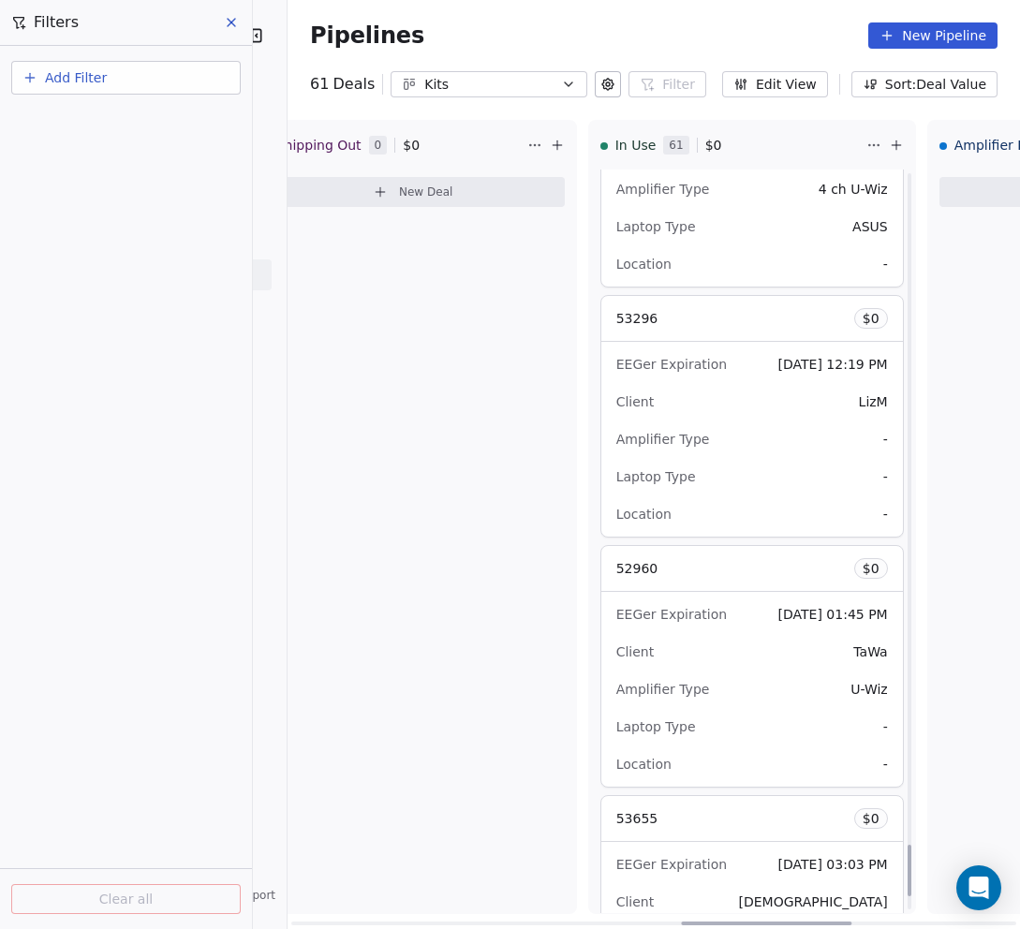
scroll to position [9622, 0]
click at [722, 423] on div "EEGer Expiration [DATE] 12:19 PM Client LizM Amplifier Type - Laptop Type - Loc…" at bounding box center [751, 441] width 301 height 195
